Goal: Task Accomplishment & Management: Manage account settings

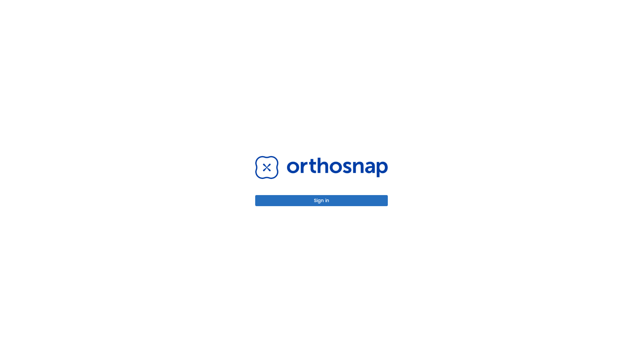
click at [321, 200] on button "Sign in" at bounding box center [321, 200] width 133 height 11
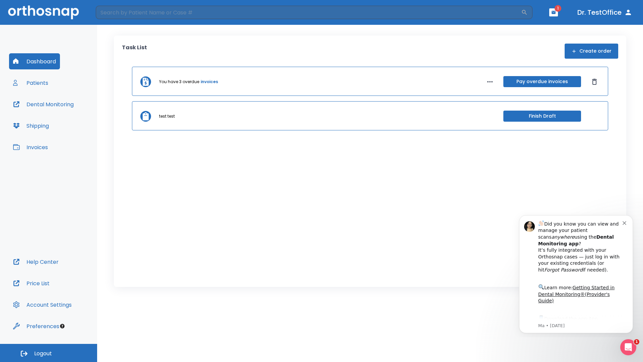
click at [49, 353] on span "Logout" at bounding box center [43, 353] width 18 height 7
